Goal: Find specific page/section: Find specific page/section

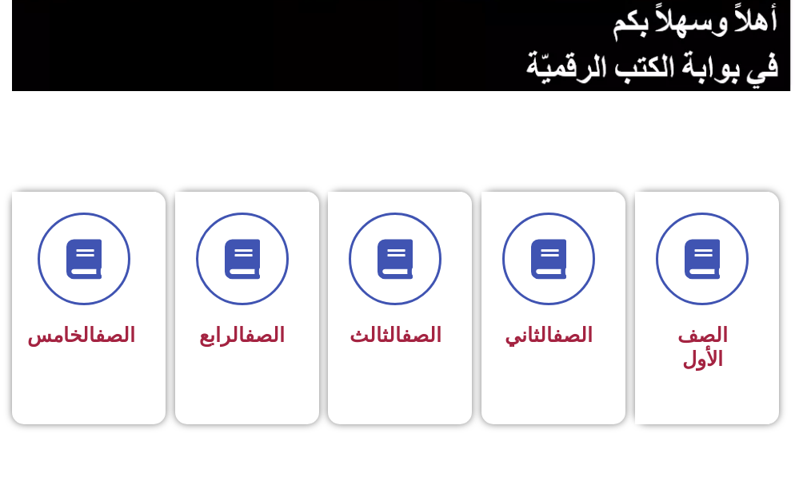
scroll to position [298, 0]
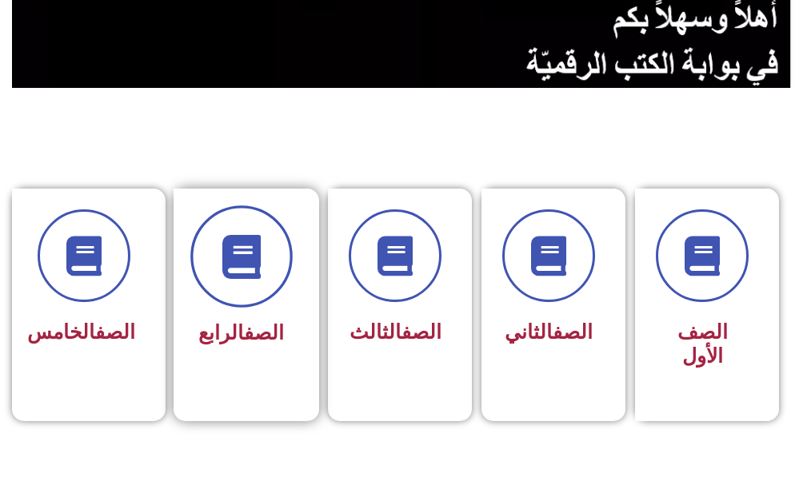
click at [252, 254] on icon at bounding box center [241, 257] width 44 height 44
click at [272, 247] on span at bounding box center [241, 257] width 102 height 102
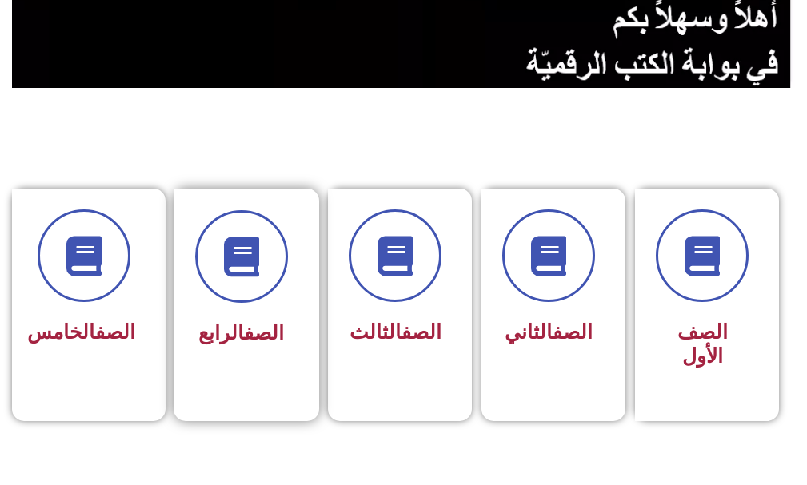
click at [274, 305] on div "الصف الرابع" at bounding box center [241, 281] width 93 height 143
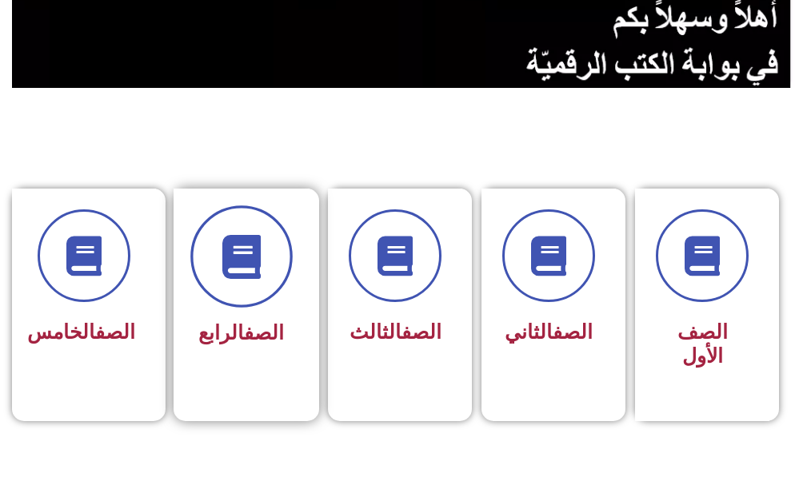
click at [233, 299] on span at bounding box center [241, 257] width 102 height 102
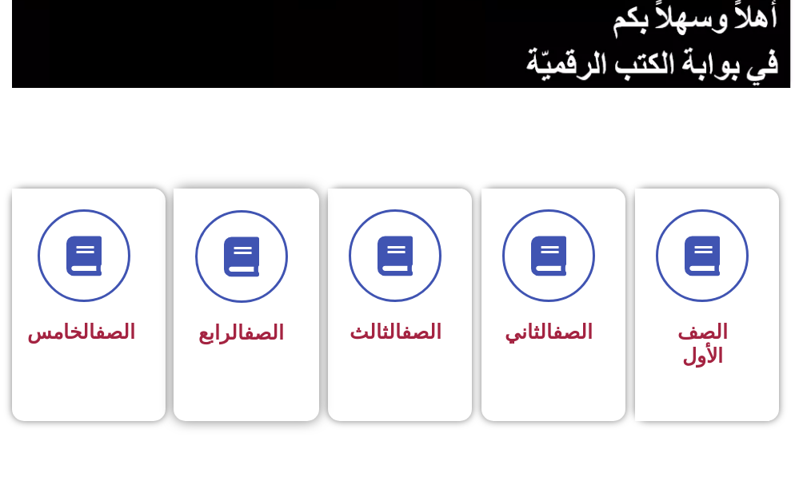
click at [244, 342] on link "الصف" at bounding box center [264, 333] width 40 height 23
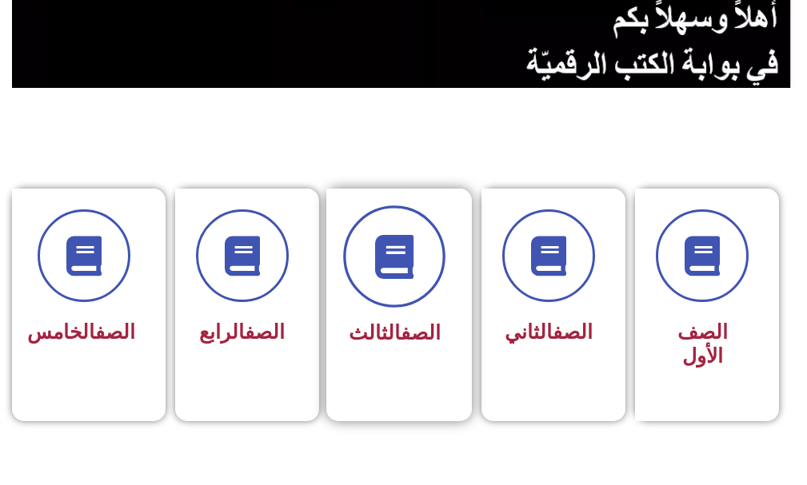
click at [379, 262] on icon at bounding box center [395, 257] width 44 height 44
click at [395, 253] on icon at bounding box center [395, 257] width 44 height 44
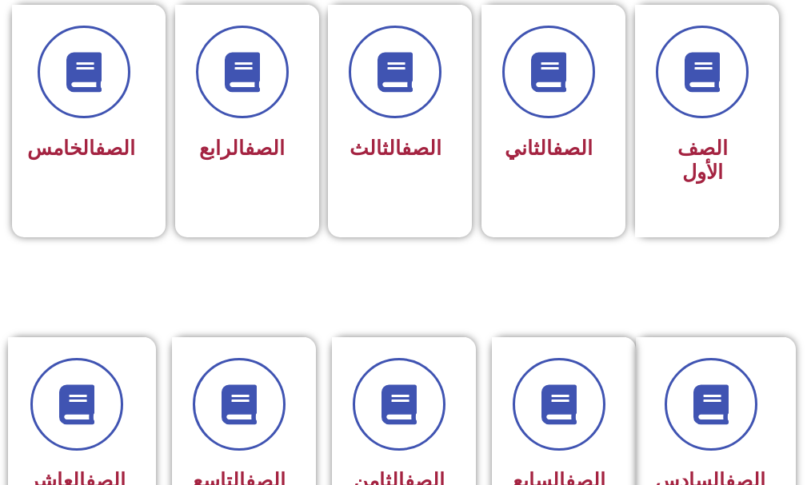
scroll to position [410, 0]
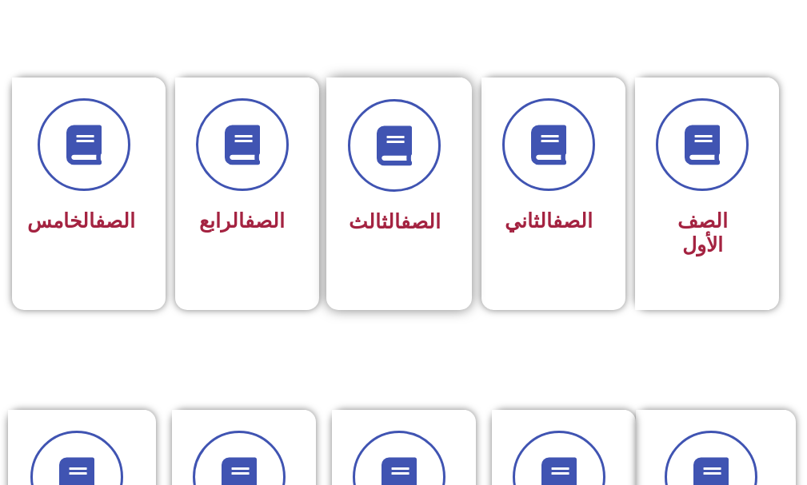
click at [406, 201] on div "الصف الثالث" at bounding box center [394, 170] width 93 height 143
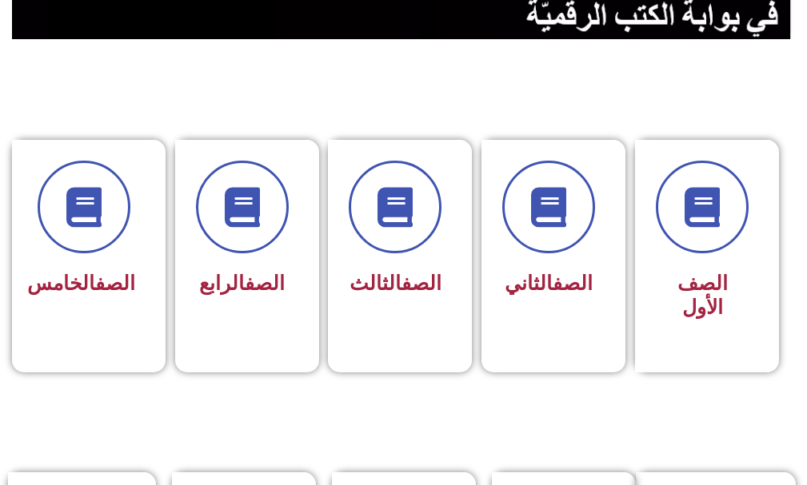
scroll to position [350, 0]
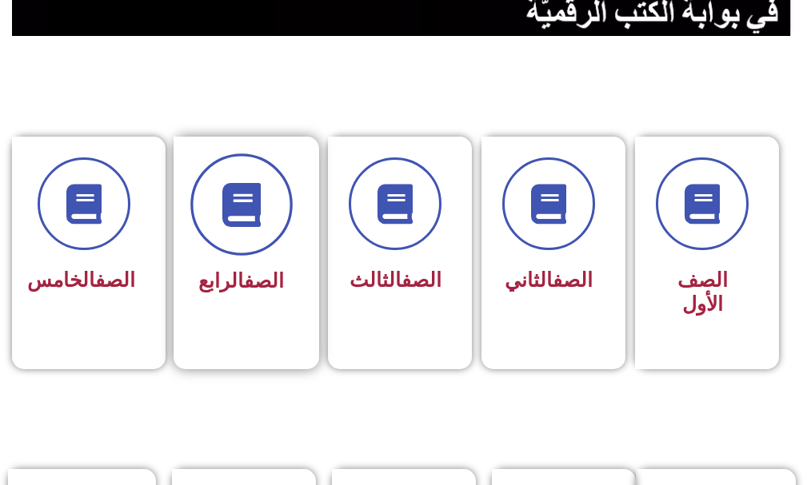
click at [234, 223] on icon at bounding box center [241, 205] width 44 height 44
click at [255, 218] on icon at bounding box center [241, 205] width 44 height 44
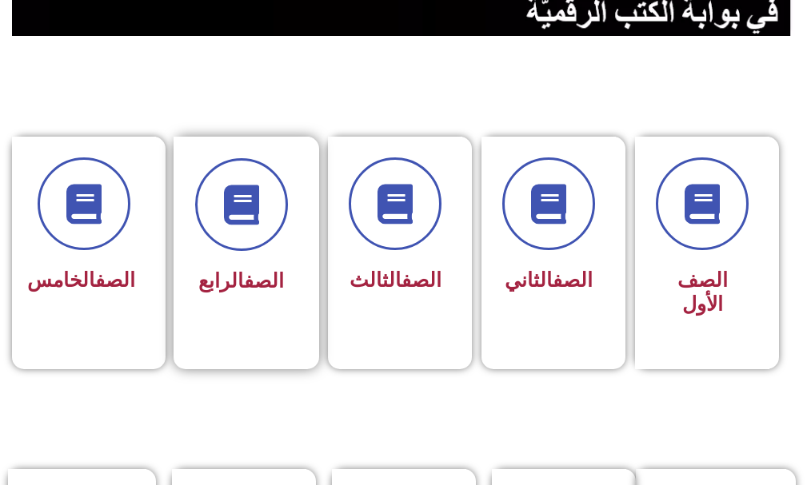
click at [246, 290] on link "الصف" at bounding box center [264, 281] width 40 height 23
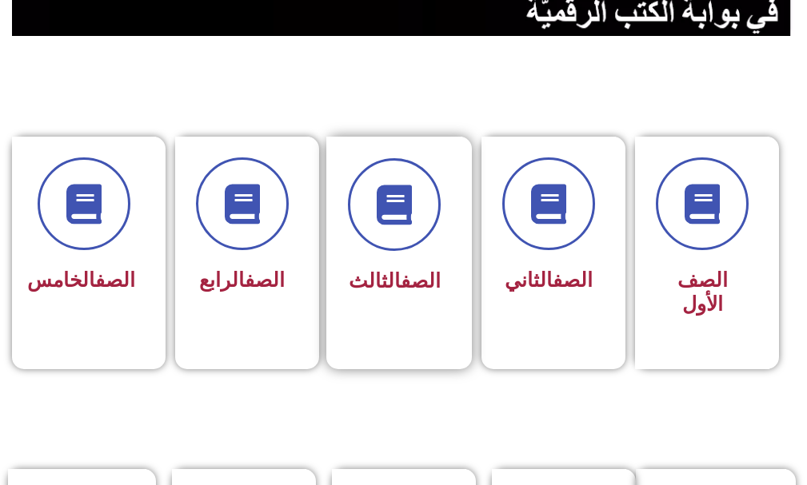
click at [402, 251] on div "الصف الثالث" at bounding box center [394, 229] width 93 height 143
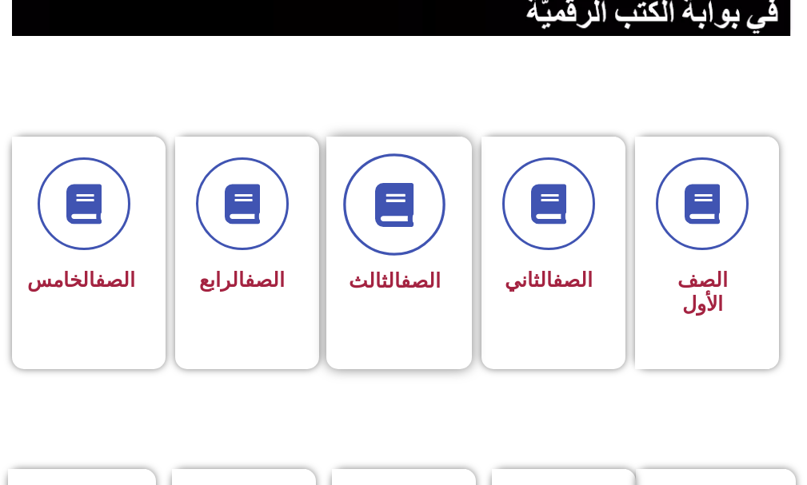
click at [381, 222] on icon at bounding box center [395, 205] width 44 height 44
click at [381, 232] on span at bounding box center [395, 205] width 102 height 102
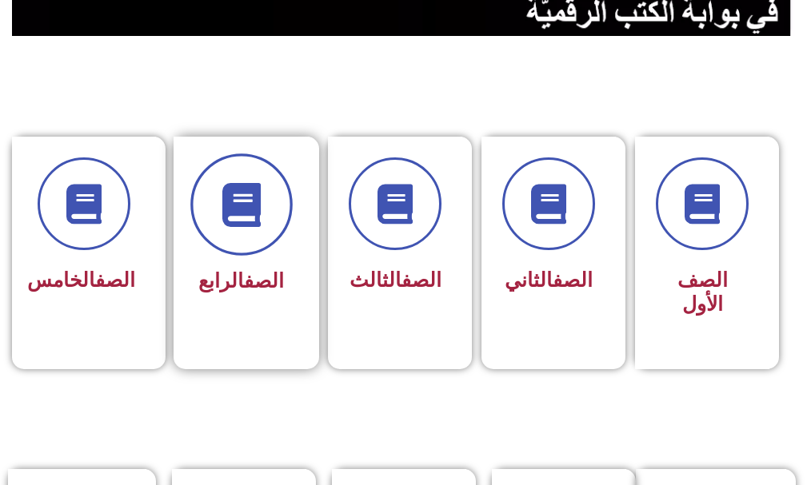
click at [241, 233] on span at bounding box center [241, 205] width 102 height 102
click at [238, 246] on span at bounding box center [241, 205] width 102 height 102
click at [245, 222] on icon at bounding box center [241, 205] width 44 height 44
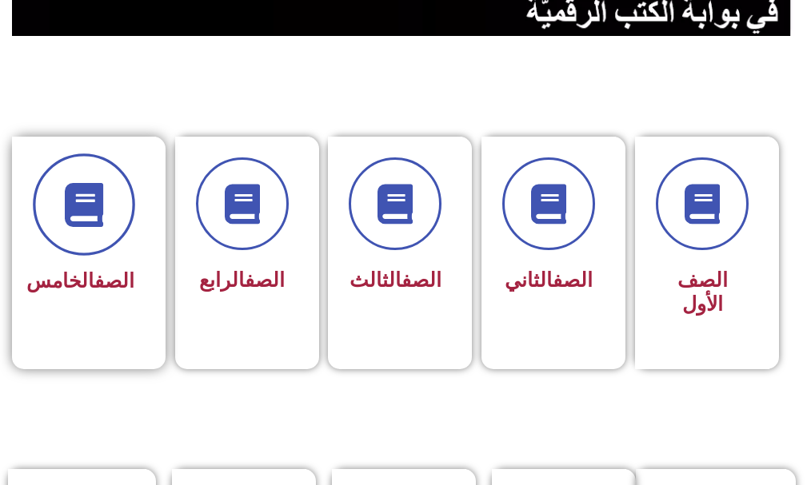
click at [78, 238] on span at bounding box center [84, 205] width 102 height 102
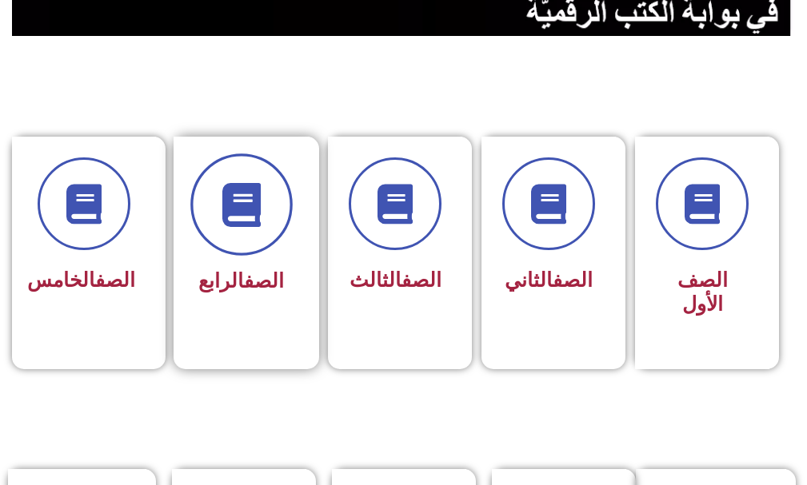
click at [276, 186] on span at bounding box center [241, 205] width 102 height 102
click at [277, 185] on span at bounding box center [241, 205] width 102 height 102
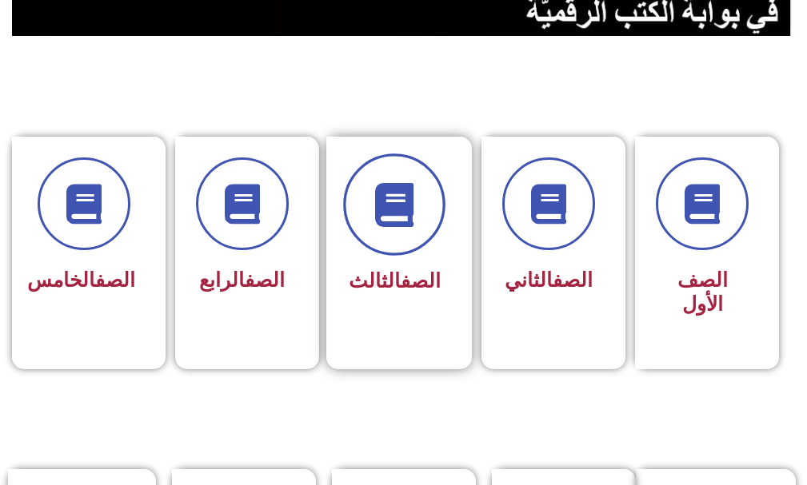
click at [407, 215] on icon at bounding box center [395, 205] width 44 height 44
click at [381, 219] on icon at bounding box center [395, 205] width 44 height 44
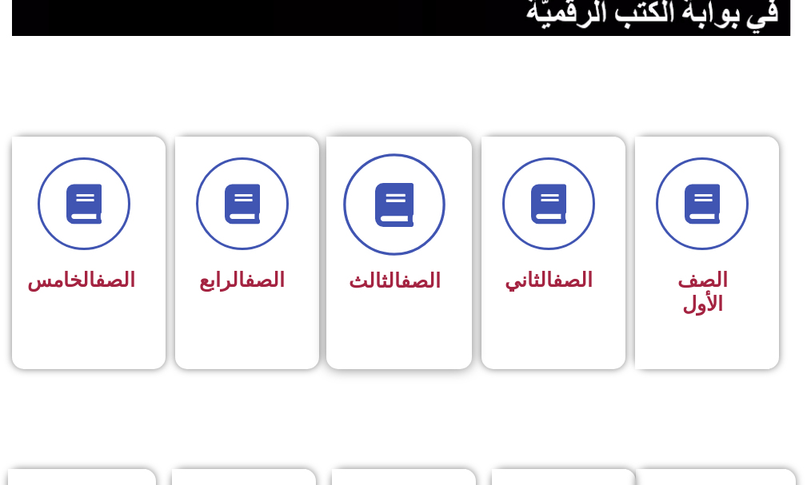
click at [381, 219] on icon at bounding box center [395, 205] width 44 height 44
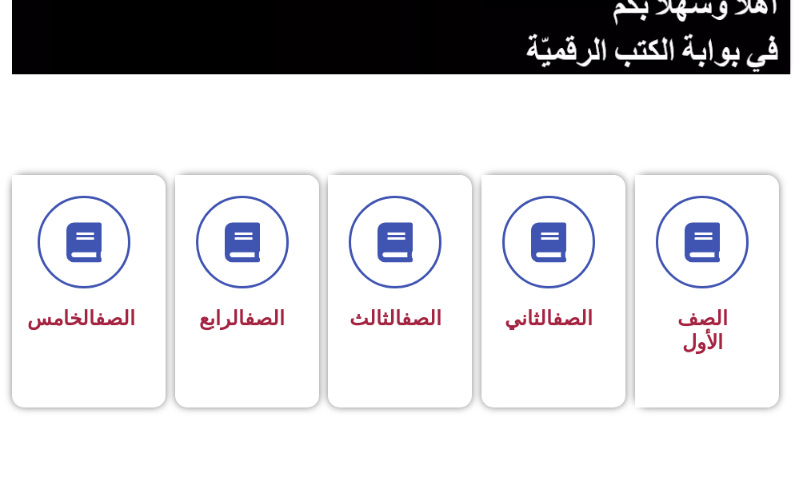
scroll to position [322, 0]
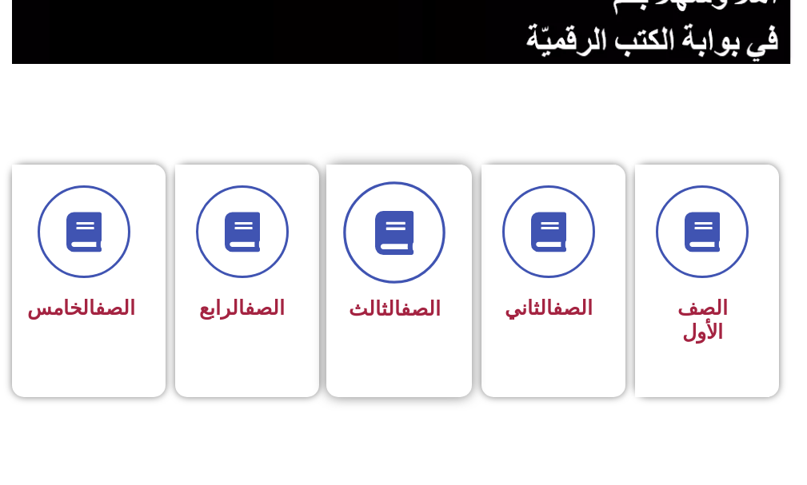
click at [376, 230] on icon at bounding box center [395, 233] width 44 height 44
click at [382, 276] on span at bounding box center [395, 233] width 102 height 102
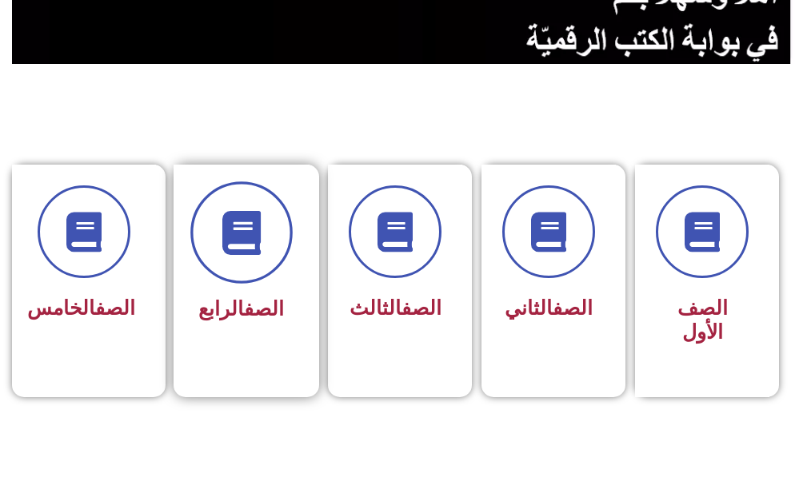
click at [243, 249] on icon at bounding box center [241, 233] width 44 height 44
click at [246, 248] on icon at bounding box center [241, 233] width 44 height 44
